Goal: Transaction & Acquisition: Purchase product/service

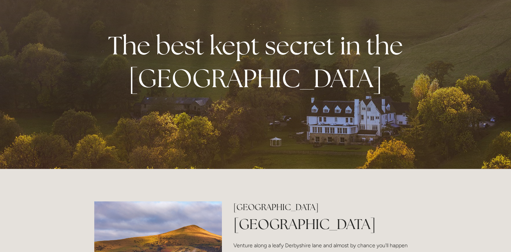
scroll to position [48, 0]
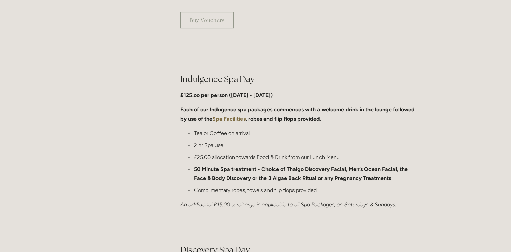
scroll to position [310, 0]
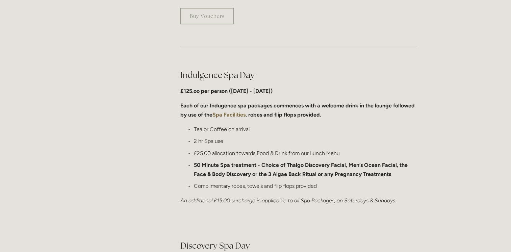
click at [231, 114] on strong "Spa Facilities" at bounding box center [229, 115] width 33 height 6
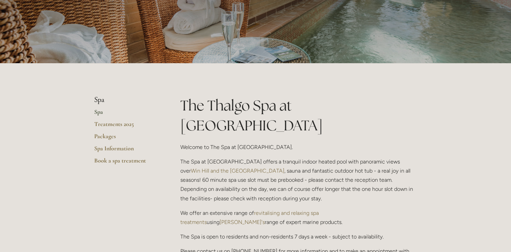
scroll to position [77, 0]
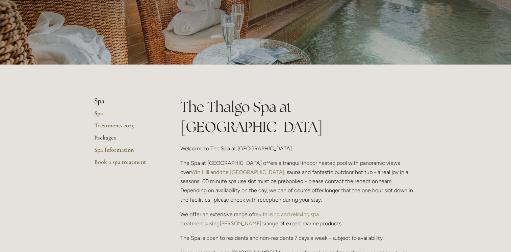
click at [104, 141] on link "Packages" at bounding box center [126, 140] width 65 height 12
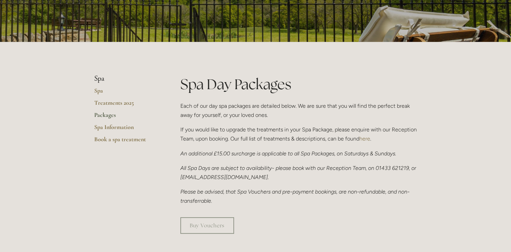
scroll to position [104, 0]
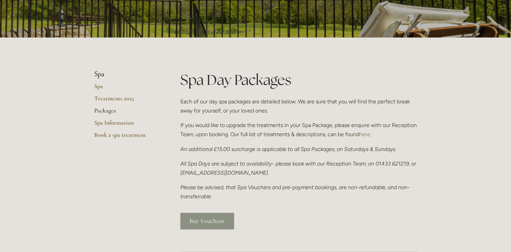
click at [199, 220] on link "Buy Vouchers" at bounding box center [207, 221] width 54 height 17
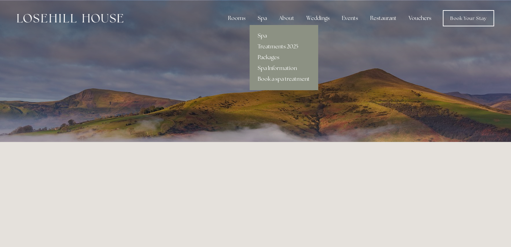
click at [264, 18] on div "Spa" at bounding box center [262, 18] width 20 height 14
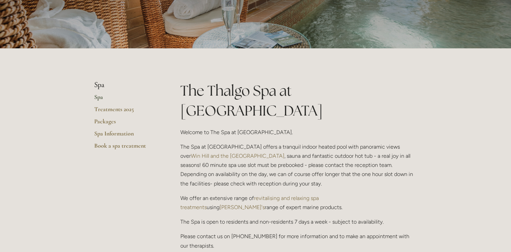
scroll to position [92, 0]
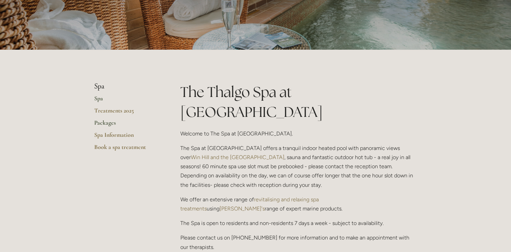
click at [104, 124] on link "Packages" at bounding box center [126, 125] width 65 height 12
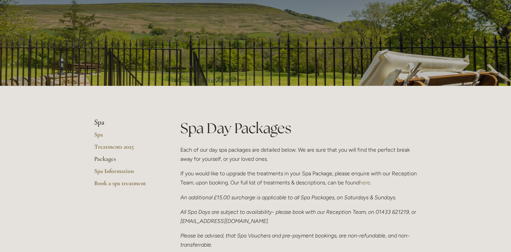
scroll to position [58, 0]
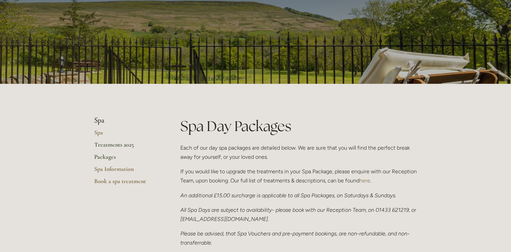
click at [113, 144] on link "Treatments 2025" at bounding box center [126, 147] width 65 height 12
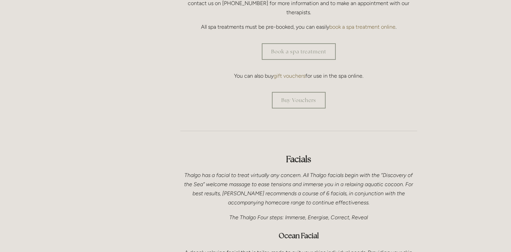
scroll to position [281, 0]
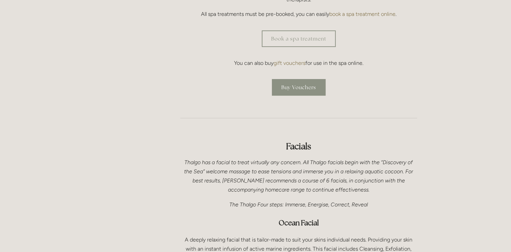
click at [305, 79] on link "Buy Vouchers" at bounding box center [299, 87] width 54 height 17
